Goal: Transaction & Acquisition: Subscribe to service/newsletter

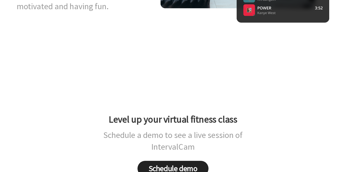
scroll to position [1716, 0]
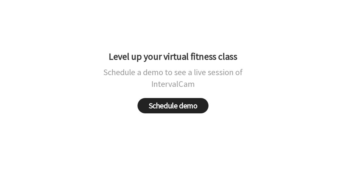
click at [179, 139] on div "Level up your virtual fitness class Schedule a demo to see a live session of In…" at bounding box center [173, 106] width 346 height 159
click at [178, 113] on link "Schedule demo" at bounding box center [172, 105] width 71 height 15
click at [174, 113] on link "Schedule demo" at bounding box center [172, 105] width 71 height 15
click at [203, 113] on link "Schedule demo" at bounding box center [172, 105] width 71 height 15
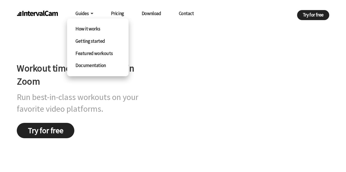
click at [90, 29] on link "How it works" at bounding box center [97, 29] width 61 height 12
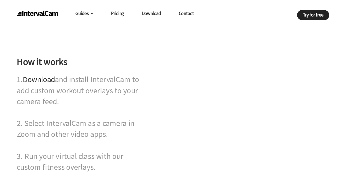
click at [116, 14] on link "Pricing" at bounding box center [117, 13] width 13 height 11
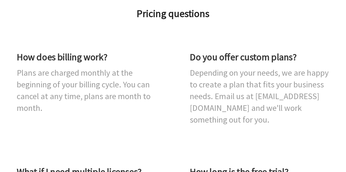
scroll to position [168, 0]
